Goal: Check status: Check status

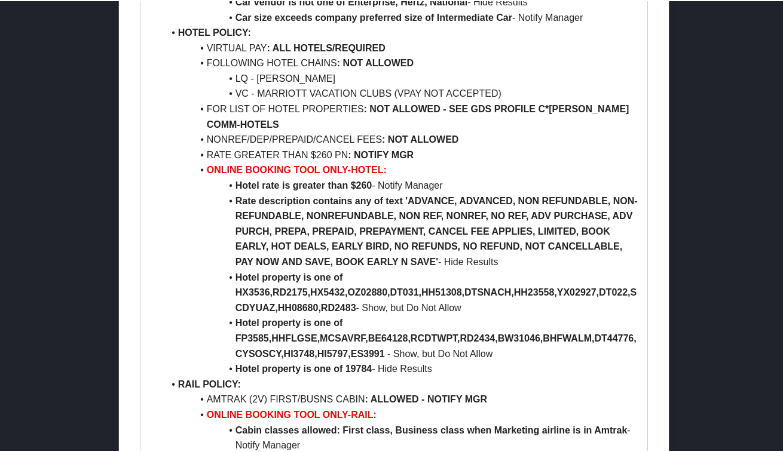
scroll to position [717, 0]
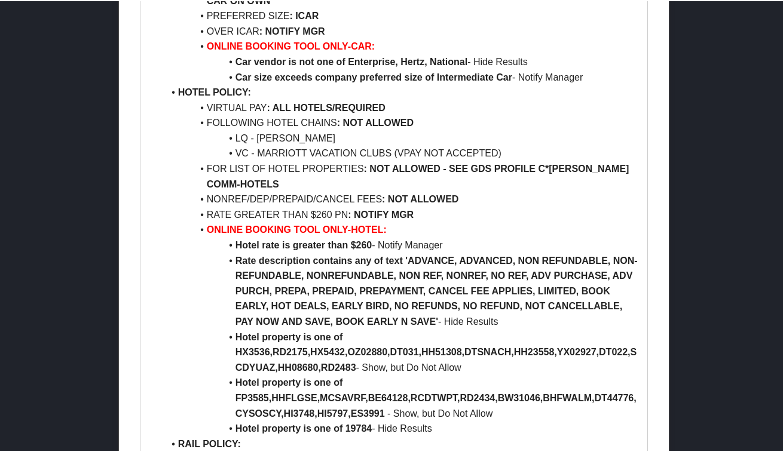
click at [167, 340] on li "Hotel property is one of HX3536,RD2175,HX5432,OZ02880,DT031,HH51308,DTSNACH,HH2…" at bounding box center [401, 352] width 475 height 46
click at [191, 275] on li "Rate description contains any of text 'ADVANCE, ADVANCED, NON REFUNDABLE, NON-R…" at bounding box center [401, 290] width 475 height 76
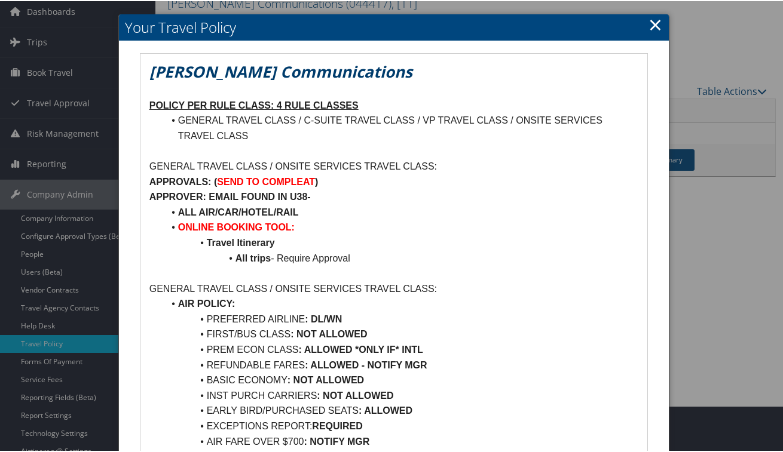
scroll to position [0, 0]
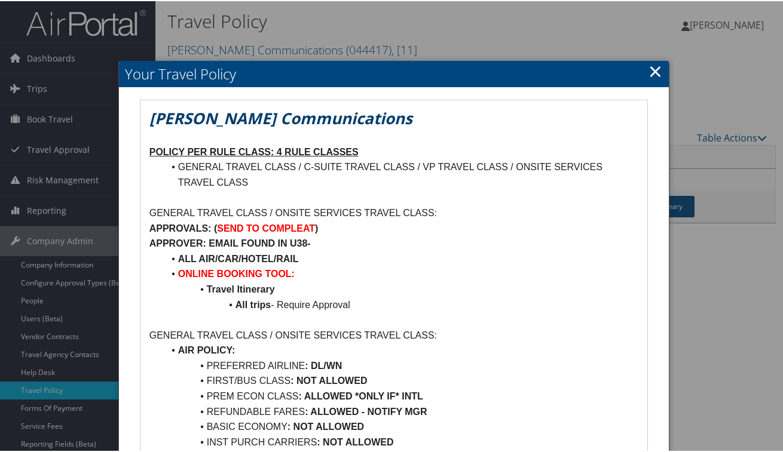
click at [265, 54] on div at bounding box center [393, 226] width 787 height 452
click at [648, 71] on link "×" at bounding box center [655, 70] width 14 height 24
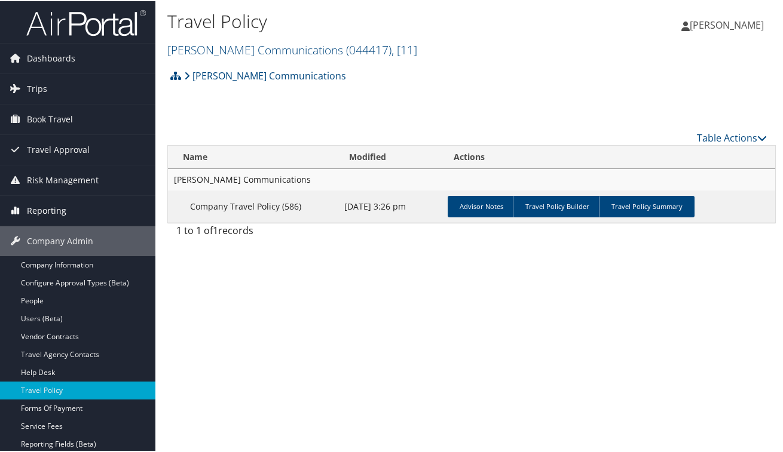
click at [53, 215] on span "Reporting" at bounding box center [46, 210] width 39 height 30
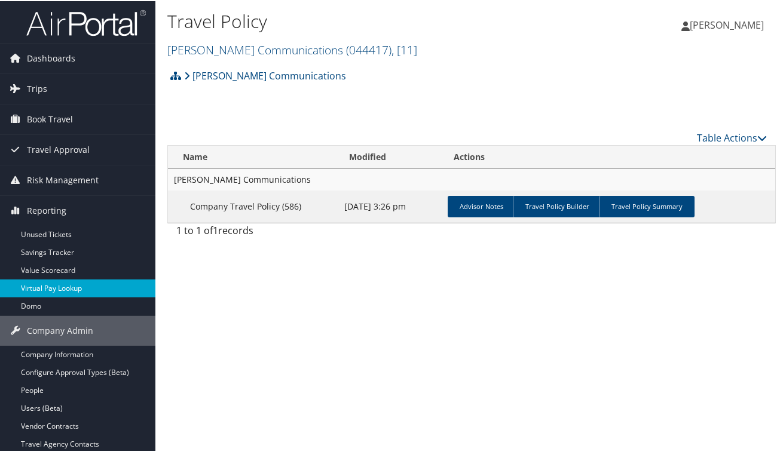
click at [59, 286] on link "Virtual Pay Lookup" at bounding box center [77, 287] width 155 height 18
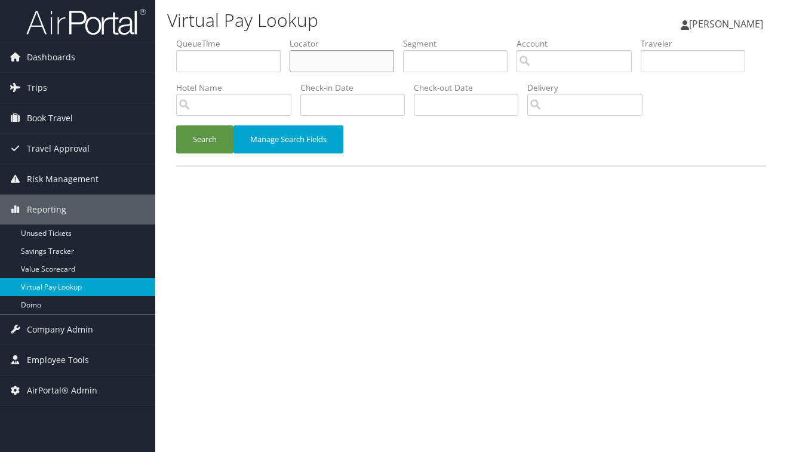
click at [312, 67] on input "text" at bounding box center [342, 61] width 105 height 22
paste input "DB9NX3"
type input "DB9NX3"
click at [209, 138] on button "Search" at bounding box center [204, 139] width 57 height 28
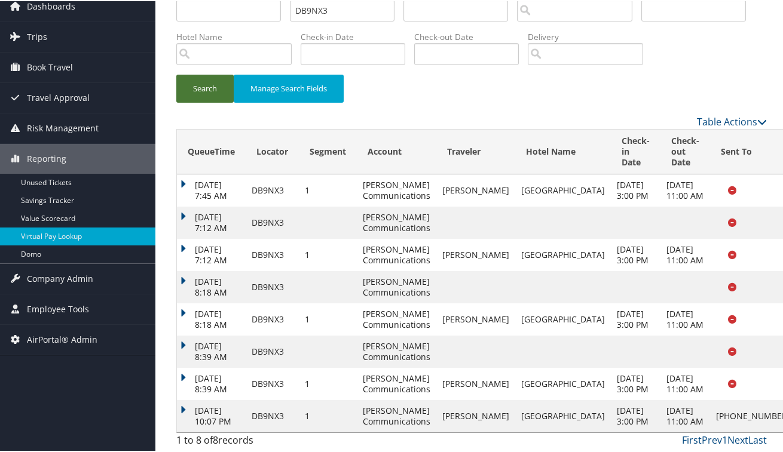
scroll to position [235, 0]
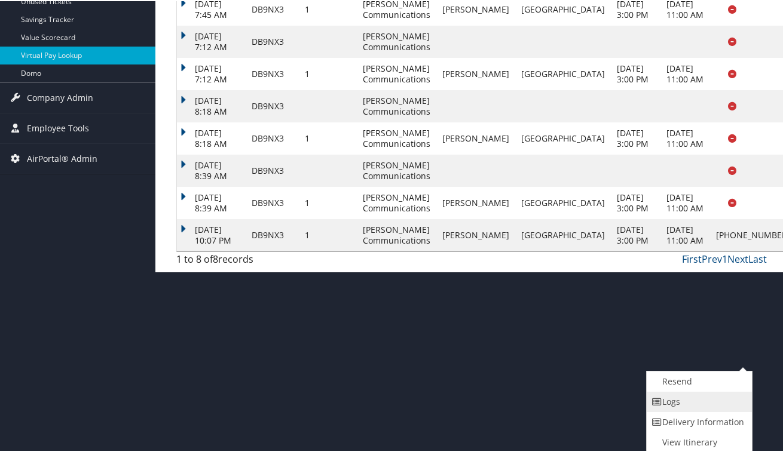
scroll to position [277, 0]
click at [674, 401] on link "Logs" at bounding box center [697, 401] width 102 height 20
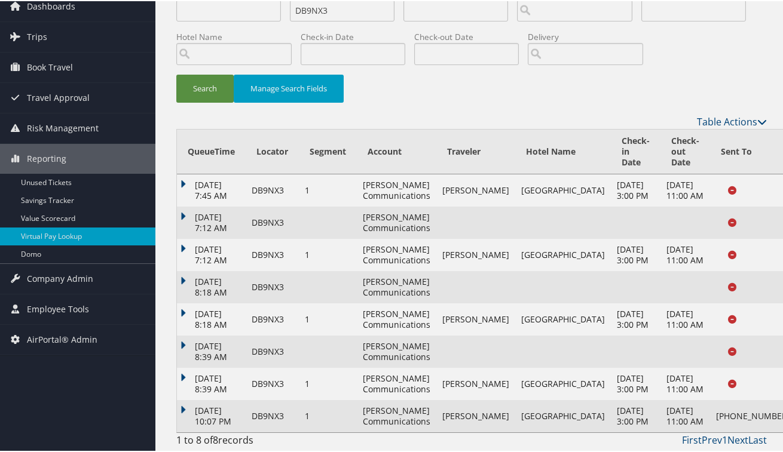
scroll to position [235, 0]
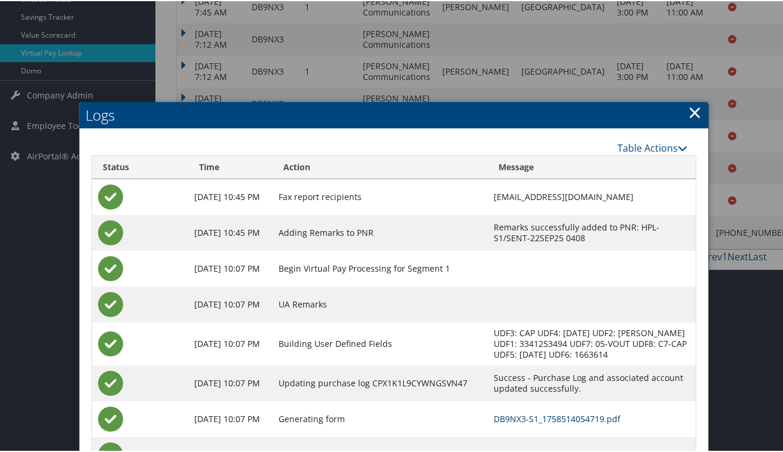
click at [531, 416] on link "DB9NX3-S1_1758514054719.pdf" at bounding box center [556, 417] width 127 height 11
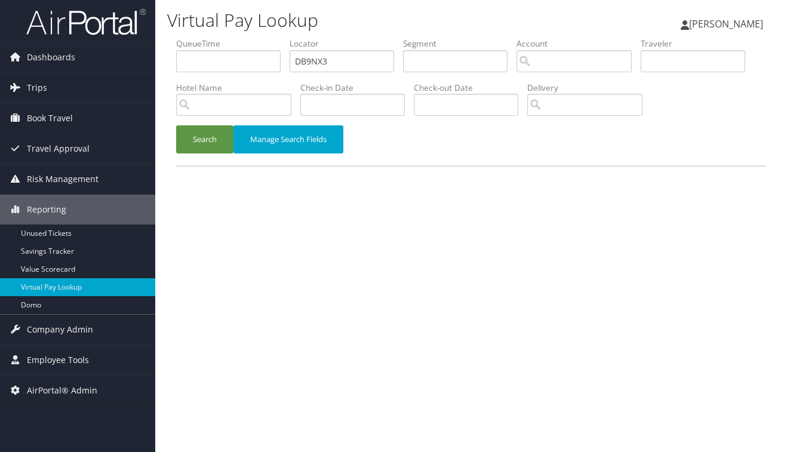
drag, startPoint x: 642, startPoint y: 266, endPoint x: 580, endPoint y: 140, distance: 140.0
click at [642, 266] on div "Virtual Pay Lookup [PERSON_NAME] [PERSON_NAME] My Settings Travel Agency Contac…" at bounding box center [471, 226] width 632 height 452
